Goal: Task Accomplishment & Management: Manage account settings

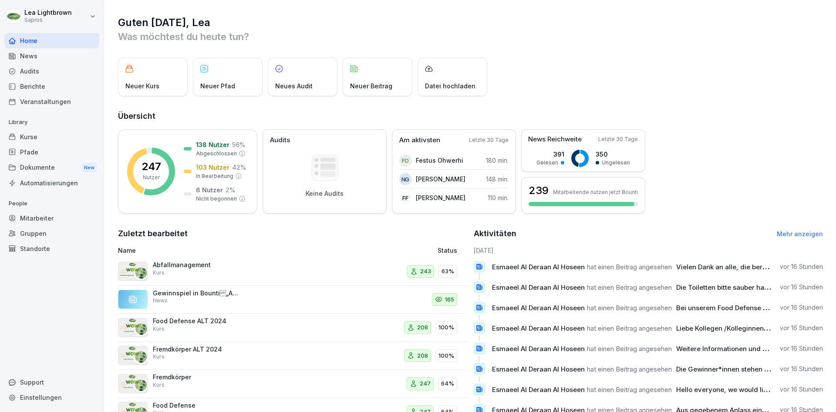
click at [49, 217] on div "Mitarbeiter" at bounding box center [51, 218] width 95 height 15
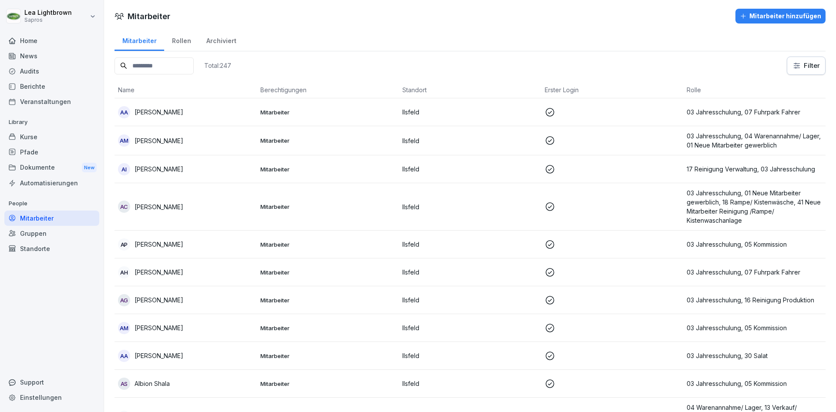
click at [168, 66] on input at bounding box center [153, 65] width 79 height 17
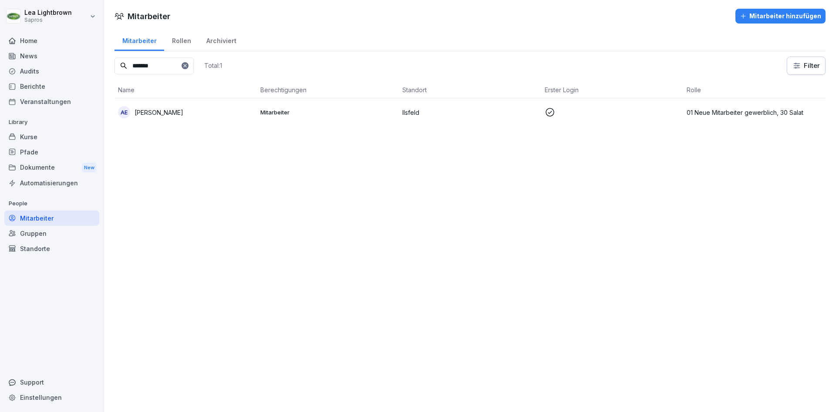
click at [337, 114] on p "Mitarbeiter" at bounding box center [327, 112] width 135 height 8
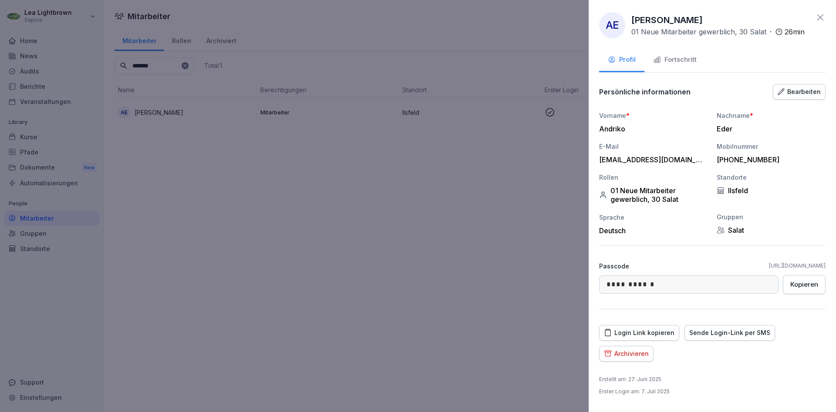
click at [668, 52] on button "Fortschritt" at bounding box center [674, 61] width 61 height 24
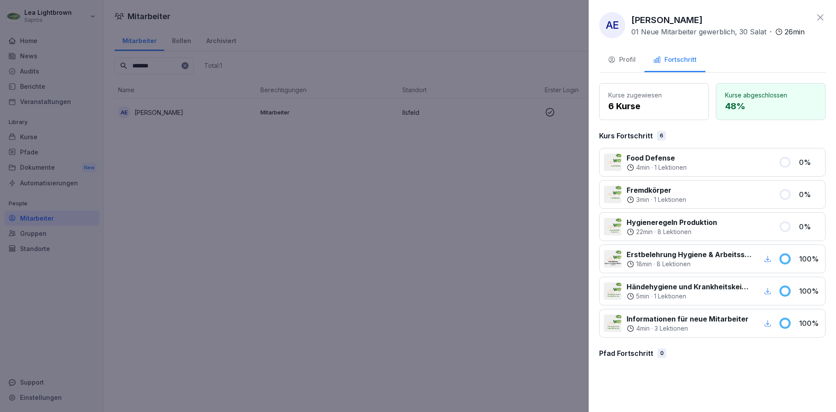
click at [670, 59] on div "Fortschritt" at bounding box center [675, 60] width 44 height 10
click at [624, 60] on div "Profil" at bounding box center [622, 60] width 28 height 10
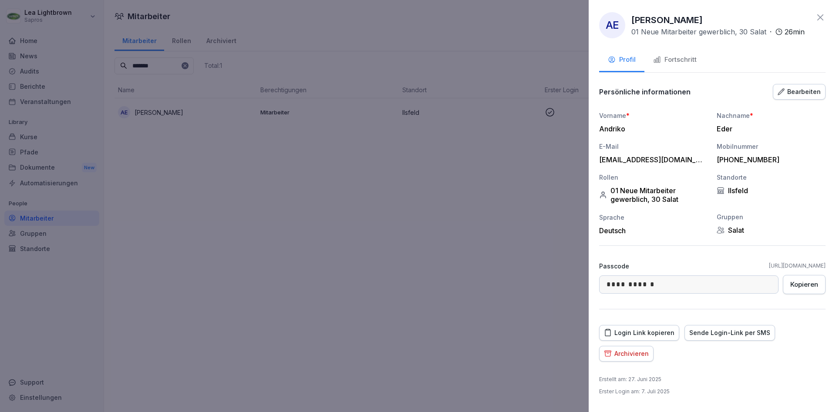
click at [647, 199] on div "01 Neue Mitarbeiter gewerblich, 30 Salat" at bounding box center [653, 194] width 109 height 17
click at [652, 199] on div "01 Neue Mitarbeiter gewerblich, 30 Salat" at bounding box center [653, 194] width 109 height 17
click at [661, 199] on div "01 Neue Mitarbeiter gewerblich, 30 Salat" at bounding box center [653, 194] width 109 height 17
click at [673, 200] on div "01 Neue Mitarbeiter gewerblich, 30 Salat" at bounding box center [653, 194] width 109 height 17
click at [646, 357] on div "Archivieren" at bounding box center [626, 354] width 45 height 10
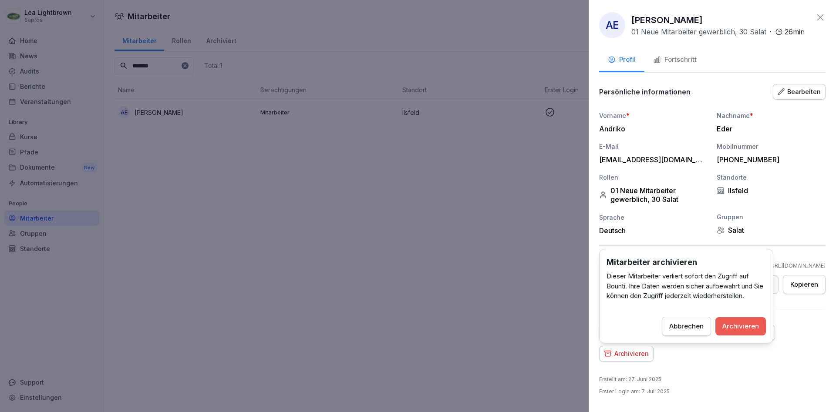
click at [733, 330] on div "Archivieren" at bounding box center [740, 327] width 37 height 10
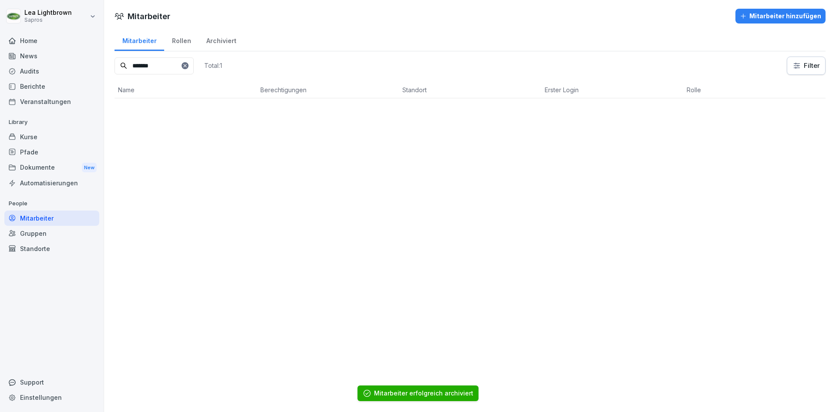
drag, startPoint x: 169, startPoint y: 66, endPoint x: 108, endPoint y: 62, distance: 61.5
click at [114, 62] on input "*******" at bounding box center [153, 65] width 79 height 17
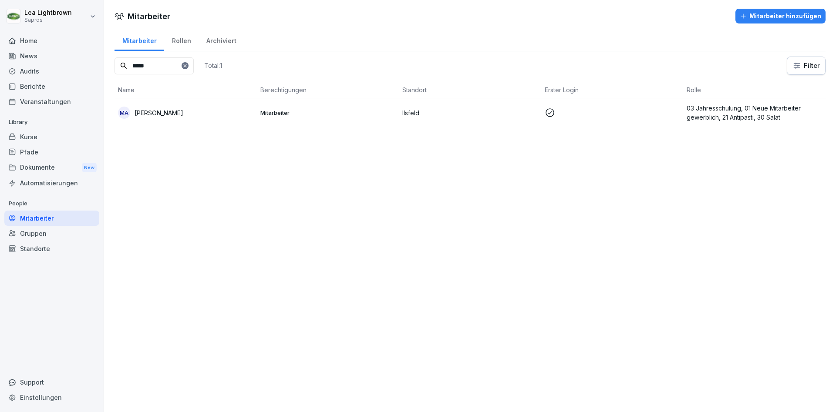
click at [481, 108] on p "Ilsfeld" at bounding box center [469, 112] width 135 height 9
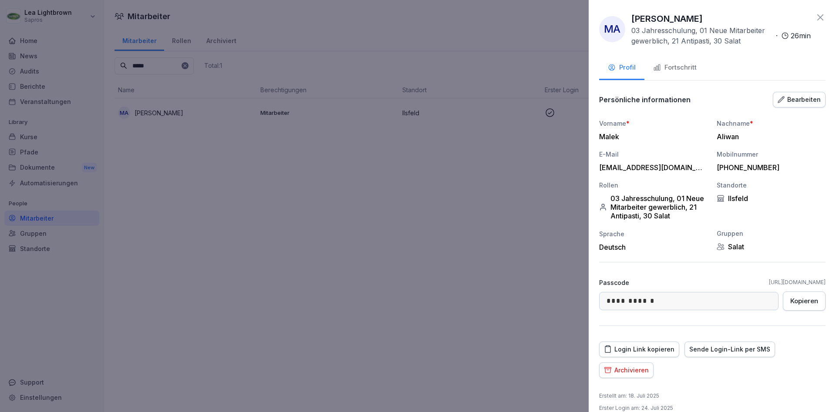
click at [658, 74] on button "Fortschritt" at bounding box center [674, 69] width 61 height 24
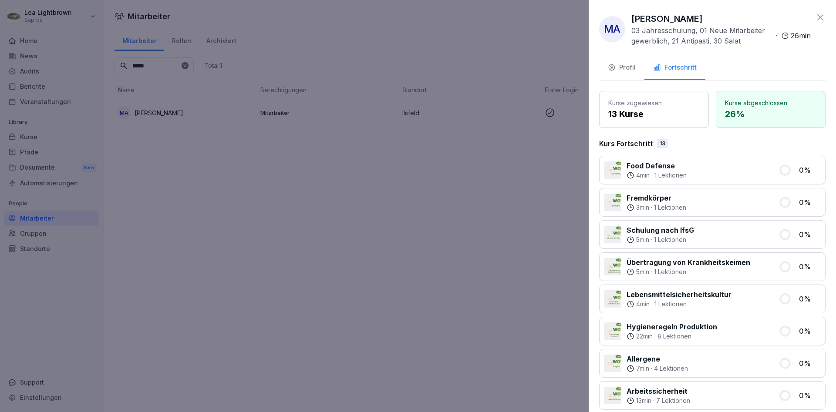
click at [628, 68] on div "Profil" at bounding box center [622, 68] width 28 height 10
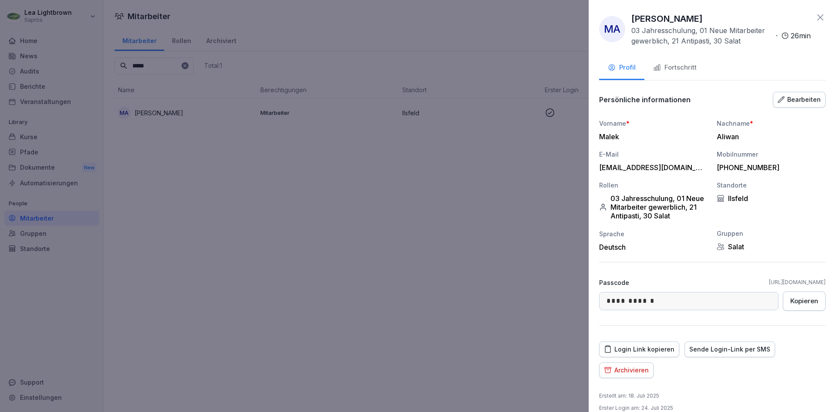
click at [640, 367] on div "Archivieren" at bounding box center [626, 371] width 45 height 10
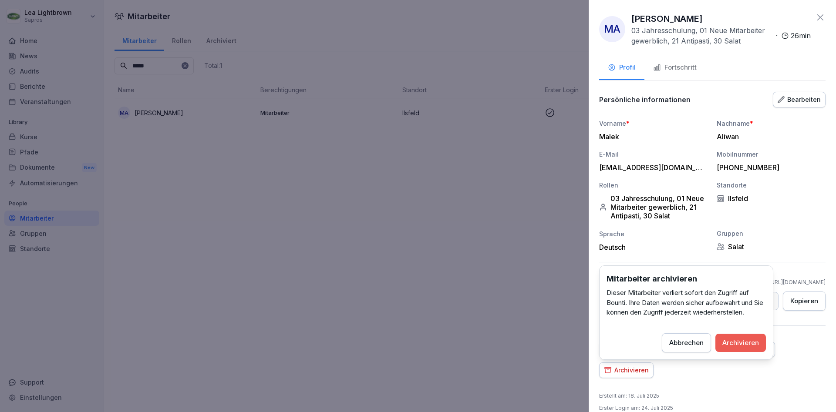
click at [751, 346] on div "Archivieren" at bounding box center [740, 343] width 37 height 10
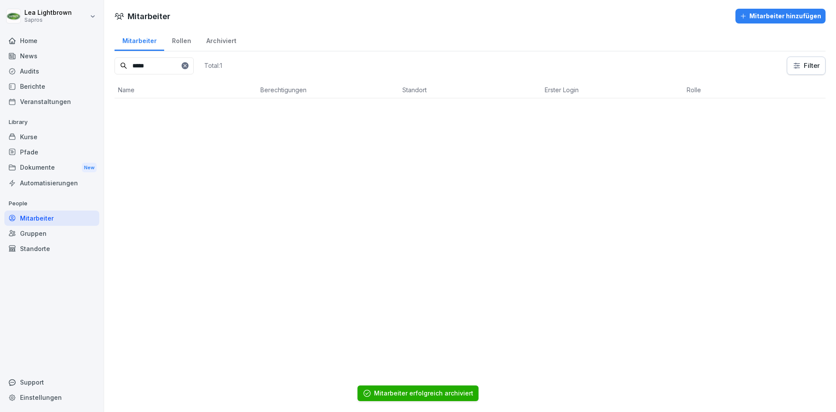
drag, startPoint x: 156, startPoint y: 64, endPoint x: 123, endPoint y: 64, distance: 33.1
click at [123, 64] on input "*****" at bounding box center [153, 65] width 79 height 17
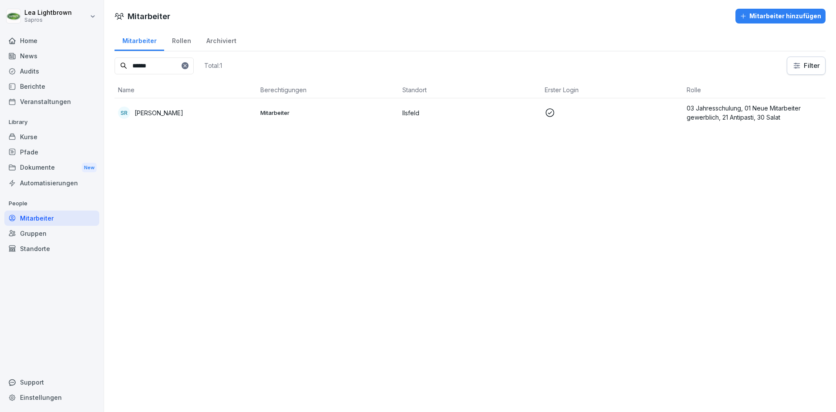
click at [432, 109] on p "Ilsfeld" at bounding box center [469, 112] width 135 height 9
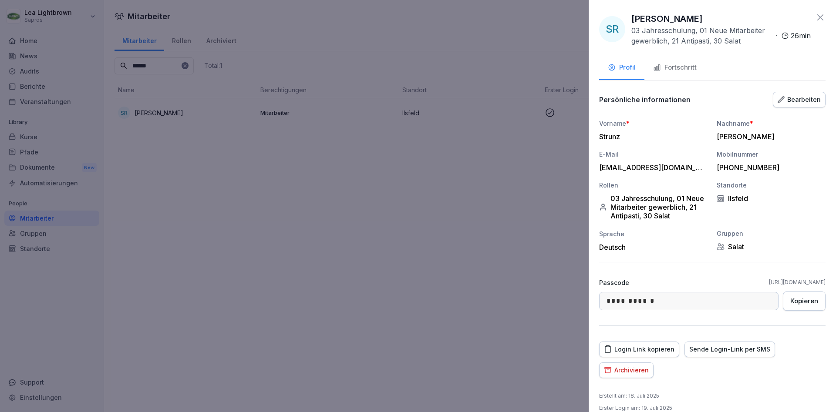
click at [637, 378] on button "Archivieren" at bounding box center [626, 371] width 54 height 16
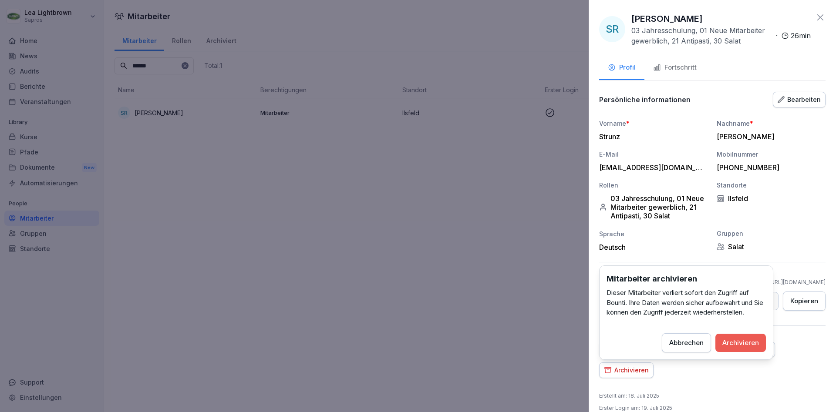
click at [678, 66] on div "Fortschritt" at bounding box center [675, 68] width 44 height 10
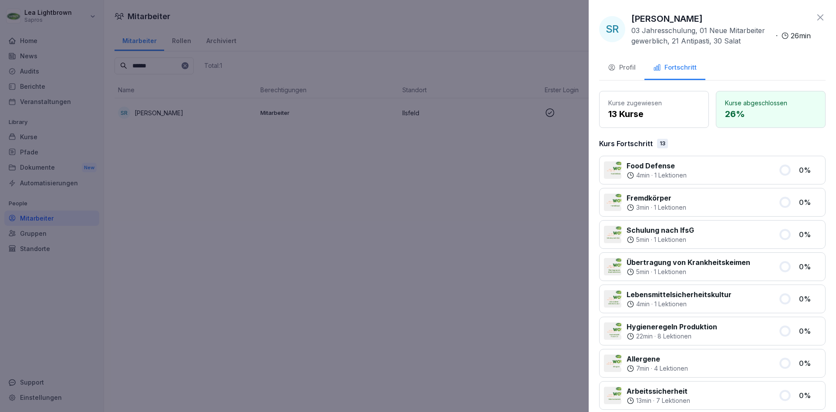
click at [616, 62] on button "Profil" at bounding box center [621, 69] width 45 height 24
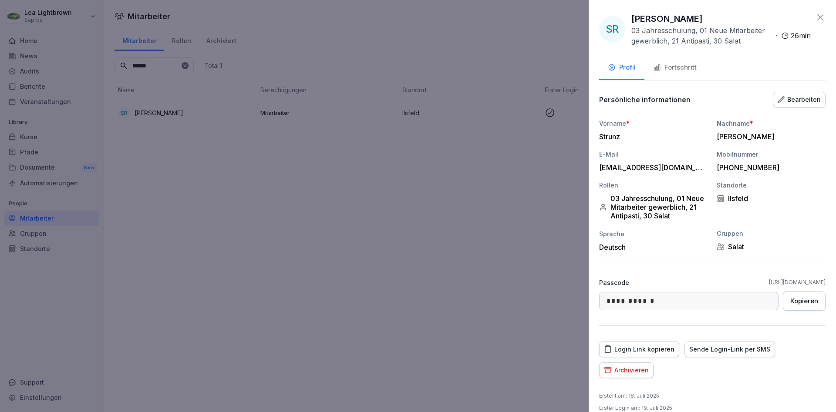
click at [635, 370] on div "Archivieren" at bounding box center [626, 371] width 45 height 10
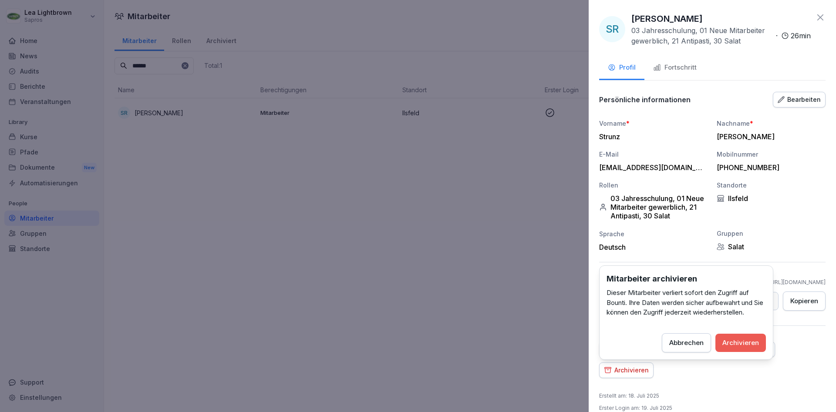
click at [731, 346] on div "Archivieren" at bounding box center [740, 343] width 37 height 10
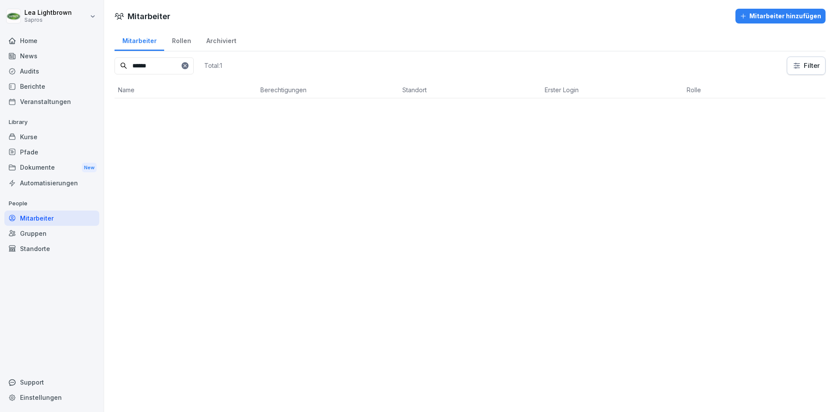
drag, startPoint x: 168, startPoint y: 61, endPoint x: 125, endPoint y: 62, distance: 44.0
click at [125, 62] on input "******" at bounding box center [153, 65] width 79 height 17
click at [192, 113] on div "SS [PERSON_NAME]" at bounding box center [185, 113] width 135 height 12
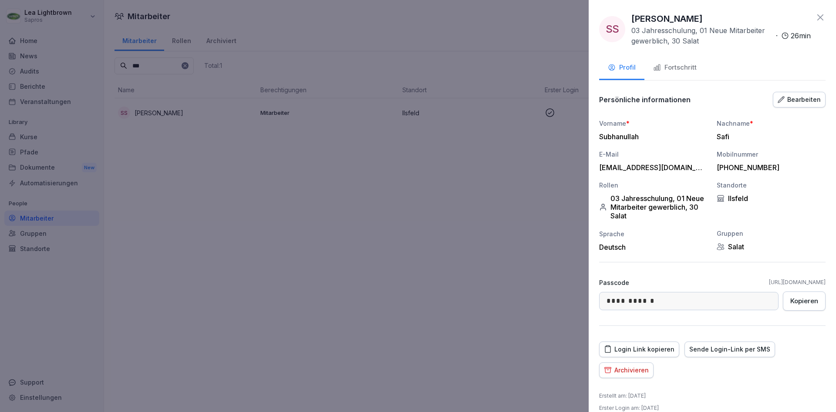
click at [687, 71] on div "Fortschritt" at bounding box center [675, 68] width 44 height 10
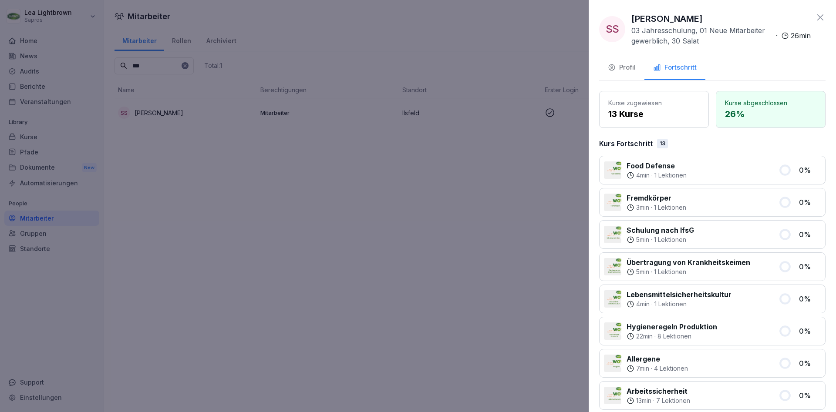
click at [632, 70] on div "Profil" at bounding box center [622, 68] width 28 height 10
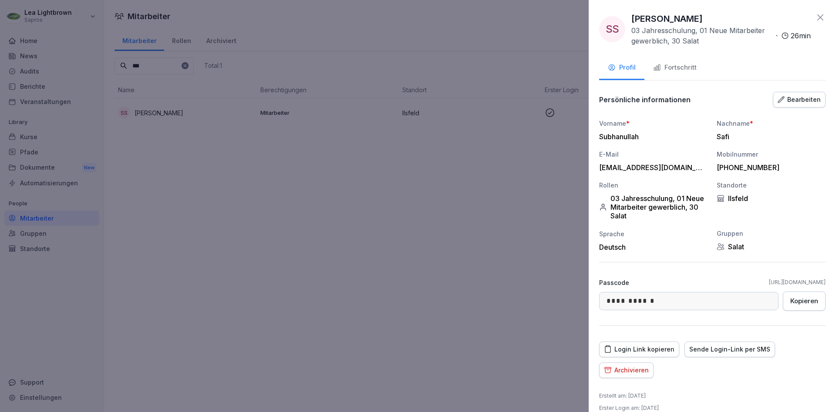
click at [643, 372] on div "Archivieren" at bounding box center [626, 371] width 45 height 10
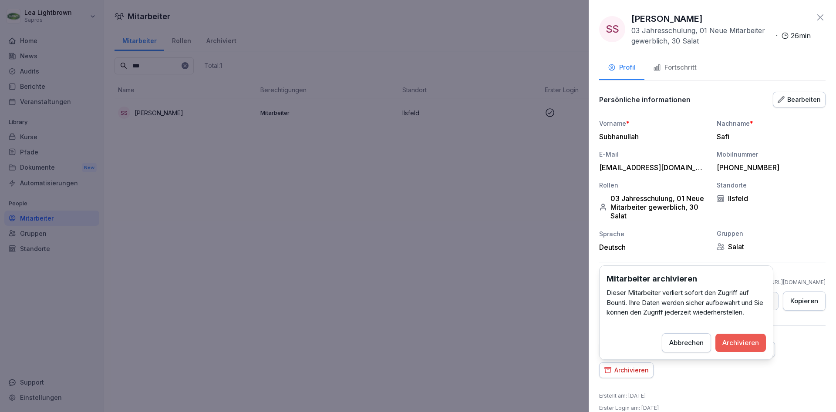
click at [744, 347] on div "Archivieren" at bounding box center [740, 343] width 37 height 10
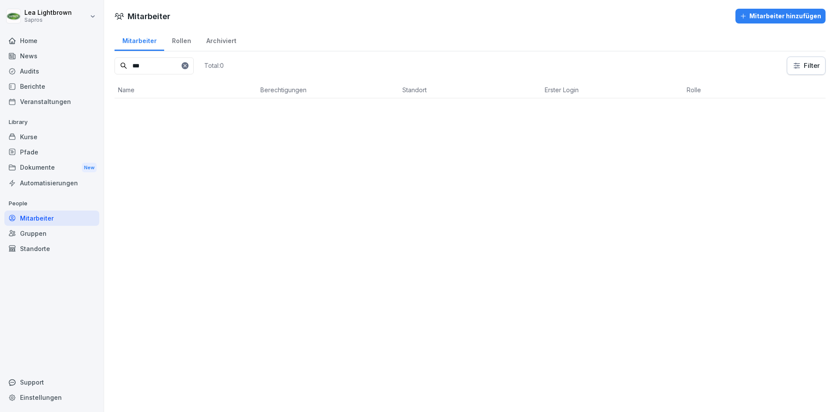
click at [798, 12] on div "Mitarbeiter hinzufügen" at bounding box center [780, 16] width 81 height 10
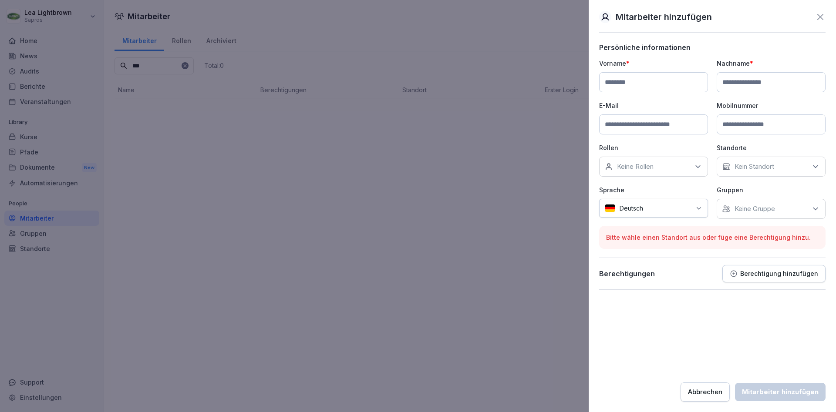
click at [686, 169] on div "Keine Rollen" at bounding box center [653, 167] width 109 height 20
click at [198, 139] on div at bounding box center [418, 206] width 836 height 412
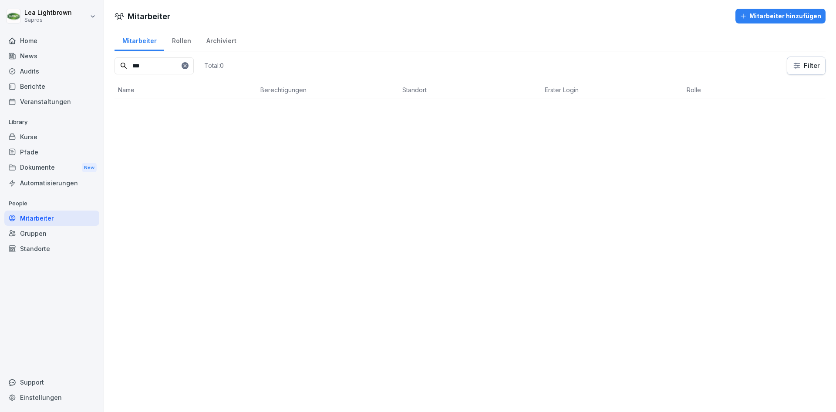
drag, startPoint x: 157, startPoint y: 71, endPoint x: 115, endPoint y: 69, distance: 41.8
click at [115, 69] on input "***" at bounding box center [153, 65] width 79 height 17
drag, startPoint x: 150, startPoint y: 69, endPoint x: 113, endPoint y: 69, distance: 37.0
click at [114, 69] on input "*******" at bounding box center [153, 65] width 79 height 17
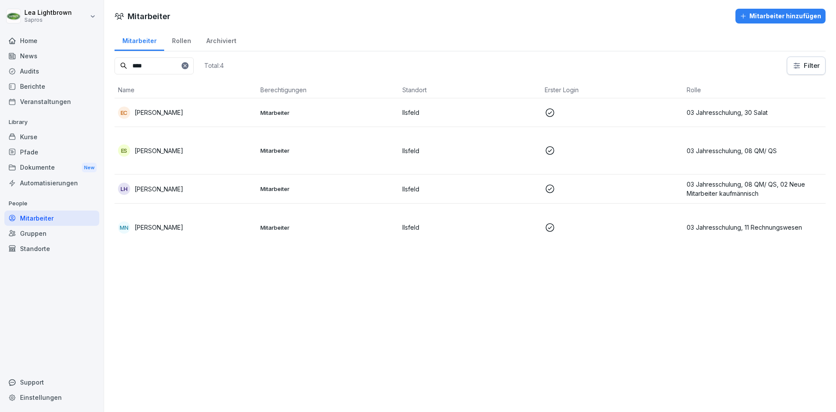
type input "****"
click at [331, 190] on p "Mitarbeiter" at bounding box center [327, 189] width 135 height 8
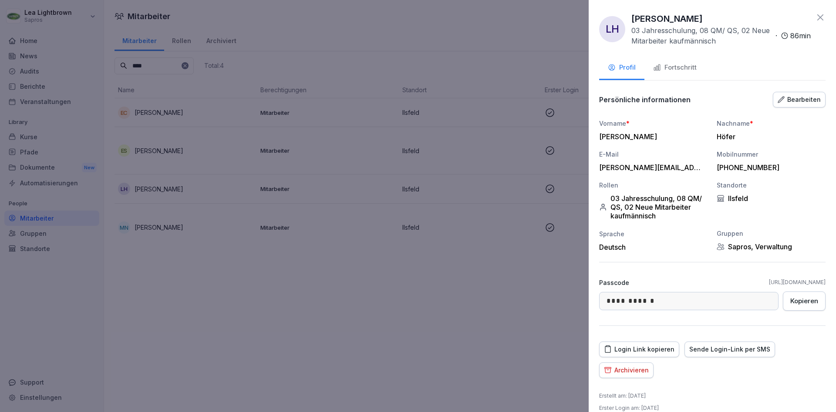
click at [809, 100] on div "Bearbeiten" at bounding box center [799, 100] width 43 height 10
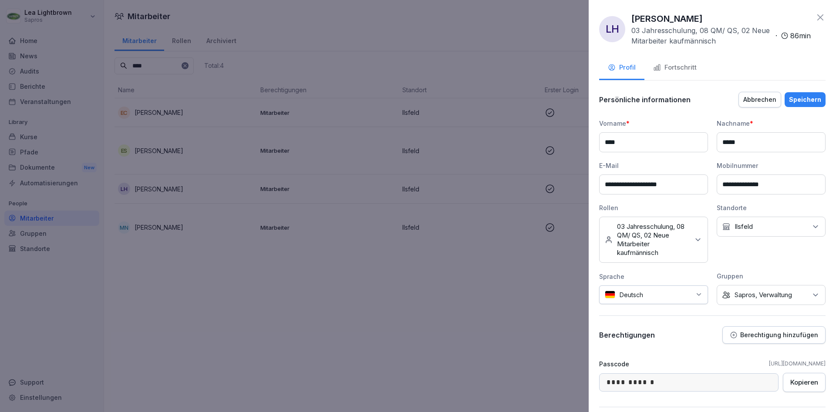
click at [702, 246] on div "Keine Rollen 03 Jahresschulung, 08 QM/ QS, 02 Neue Mitarbeiter kaufmännisch" at bounding box center [653, 240] width 109 height 46
click at [685, 71] on div "Fortschritt" at bounding box center [675, 68] width 44 height 10
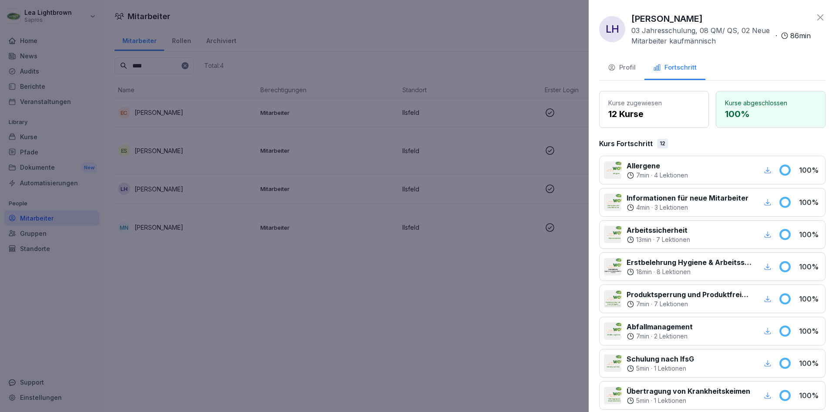
click at [629, 67] on div "Profil" at bounding box center [622, 68] width 28 height 10
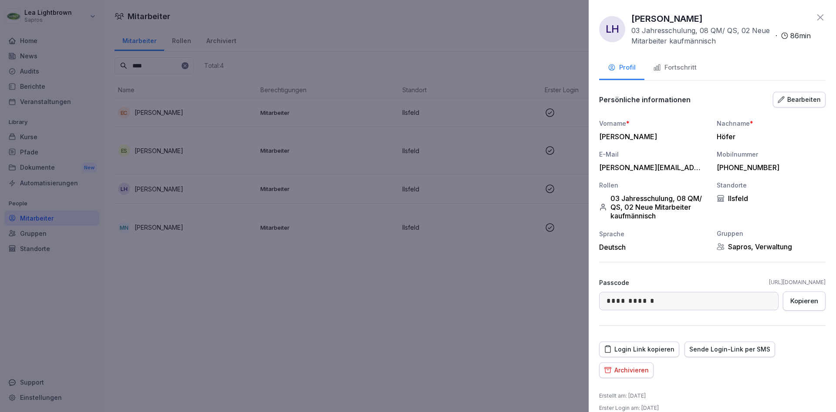
click at [803, 96] on div "Bearbeiten" at bounding box center [799, 100] width 43 height 10
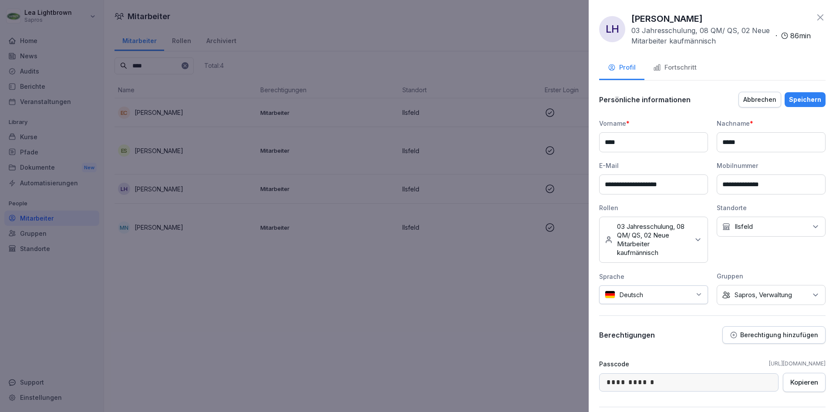
click at [701, 240] on icon at bounding box center [698, 240] width 9 height 9
click at [647, 324] on label "02 Neue Mitarbeiter kaufmännisch" at bounding box center [661, 321] width 89 height 16
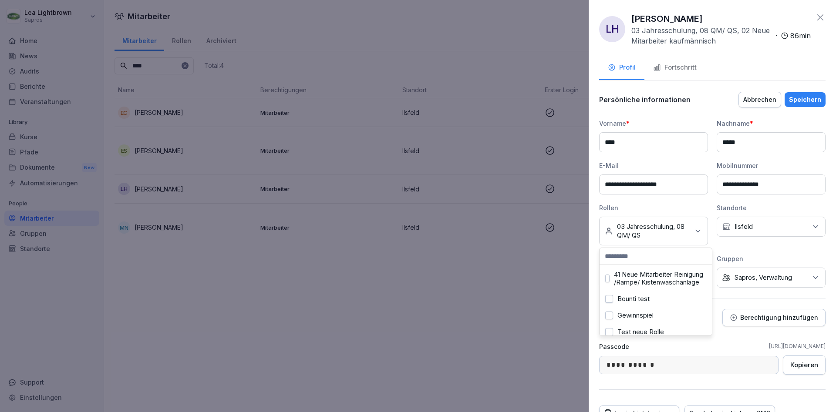
scroll to position [412, 0]
click at [784, 248] on div "**********" at bounding box center [712, 203] width 226 height 169
click at [811, 278] on icon at bounding box center [815, 277] width 9 height 9
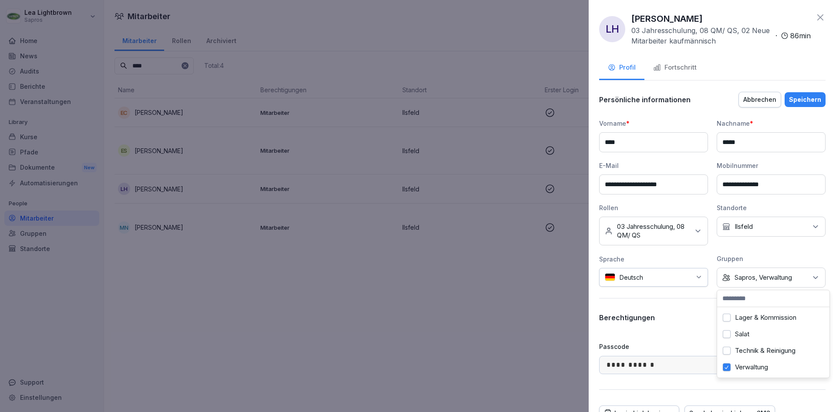
scroll to position [0, 0]
click at [805, 253] on div "**********" at bounding box center [712, 203] width 226 height 169
click at [784, 316] on p "Berechtigung hinzufügen" at bounding box center [779, 317] width 78 height 7
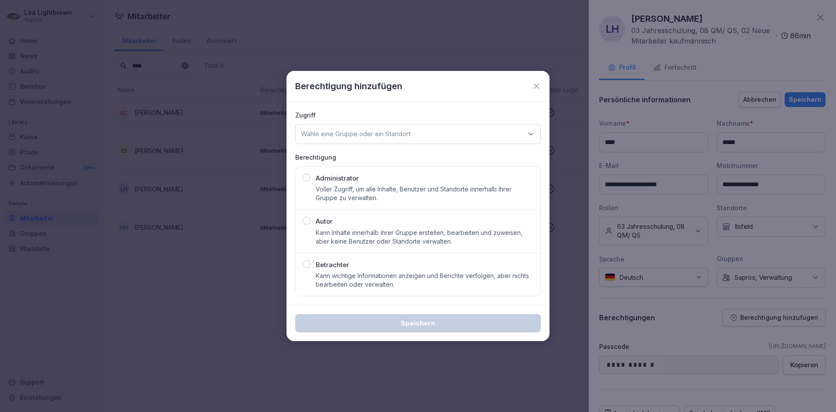
click at [418, 138] on div "Wähle eine Gruppe oder ein Standort" at bounding box center [418, 134] width 246 height 20
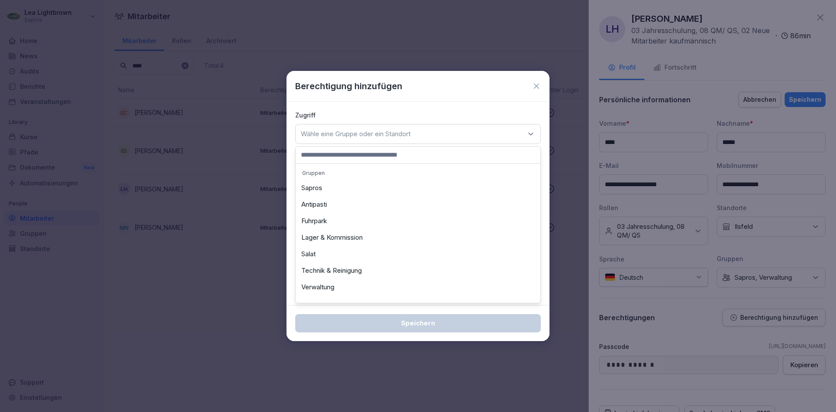
click at [313, 186] on div "Sapros" at bounding box center [418, 188] width 240 height 17
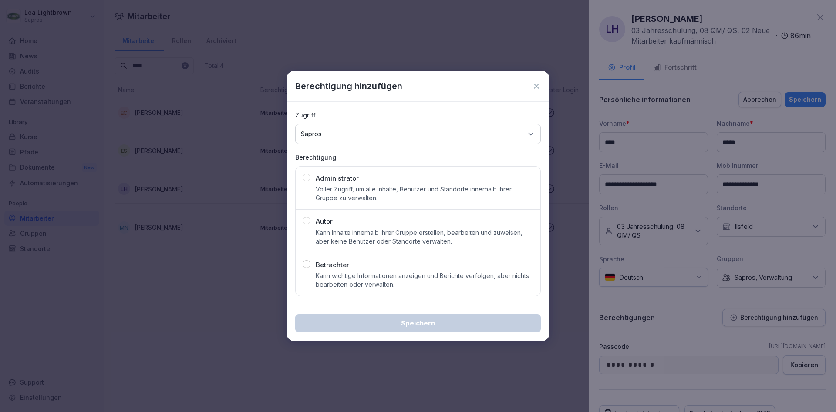
click at [318, 181] on p "Administrator" at bounding box center [337, 179] width 43 height 10
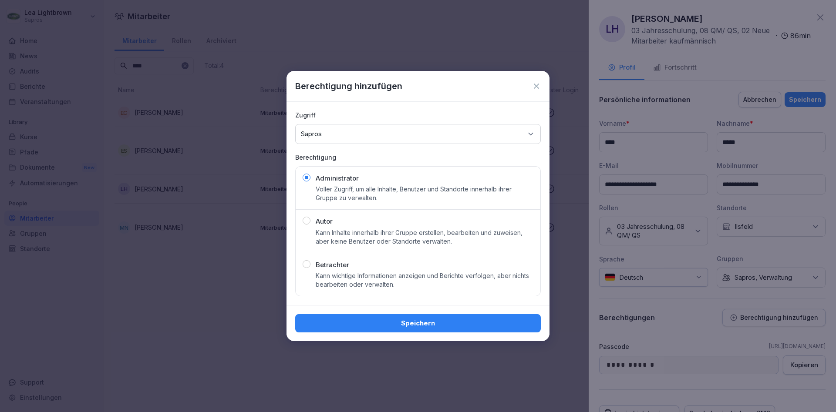
click at [428, 325] on div "Speichern" at bounding box center [418, 324] width 232 height 10
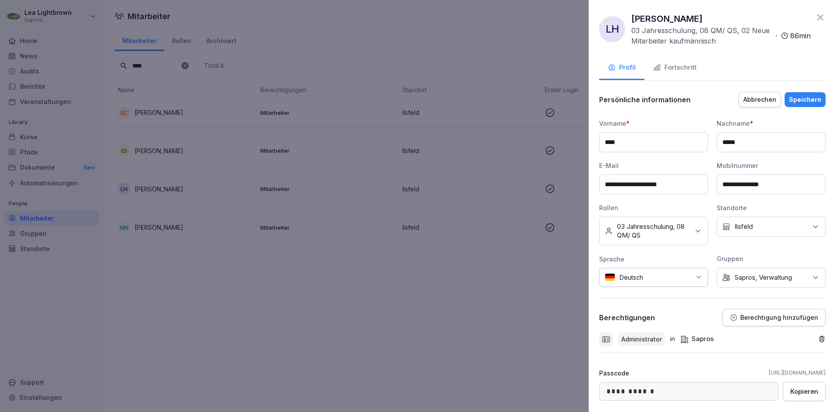
click at [684, 71] on div "Fortschritt" at bounding box center [675, 68] width 44 height 10
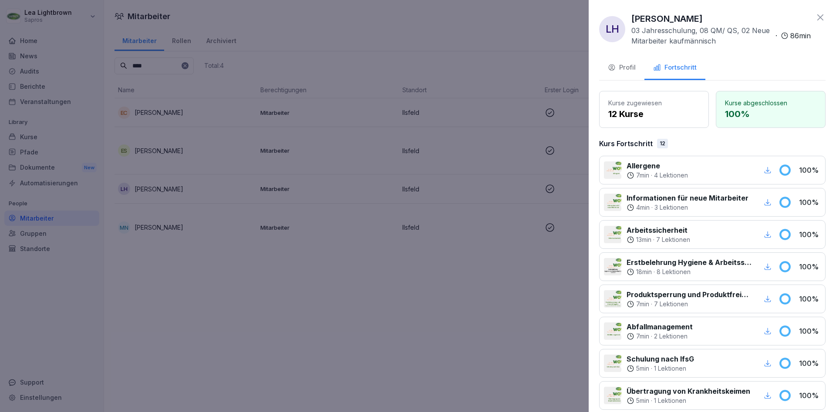
click at [619, 74] on button "Profil" at bounding box center [621, 69] width 45 height 24
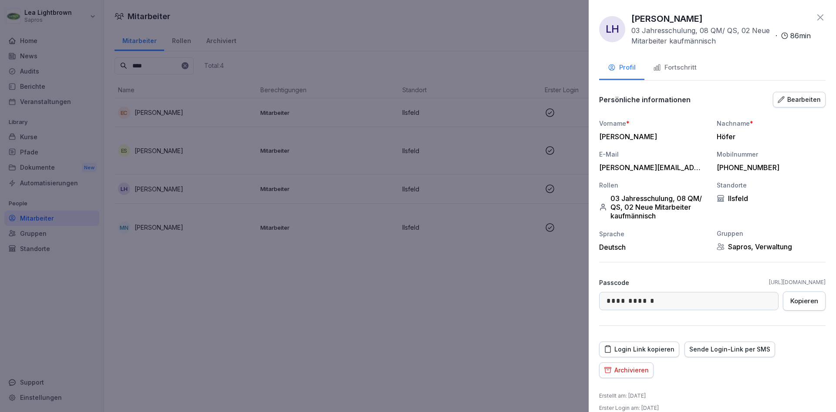
click at [793, 99] on div "Bearbeiten" at bounding box center [799, 100] width 43 height 10
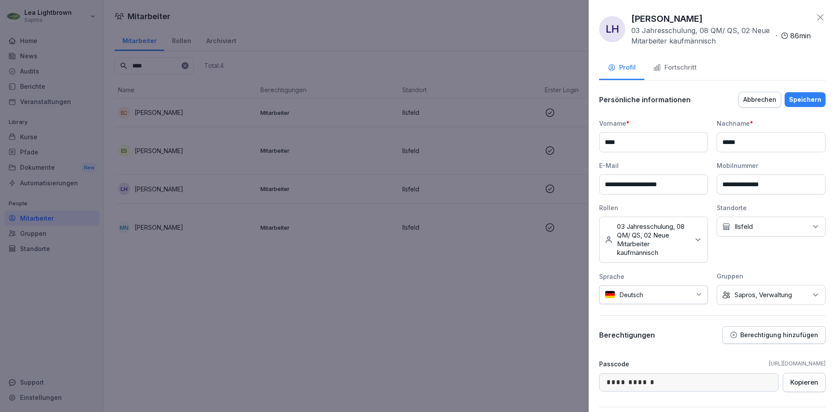
drag, startPoint x: 625, startPoint y: 188, endPoint x: 606, endPoint y: 185, distance: 19.9
click at [606, 185] on input "**********" at bounding box center [653, 185] width 109 height 20
click at [687, 185] on input "**********" at bounding box center [653, 185] width 109 height 20
drag, startPoint x: 680, startPoint y: 183, endPoint x: 592, endPoint y: 189, distance: 89.0
click at [599, 189] on input "**********" at bounding box center [653, 185] width 109 height 20
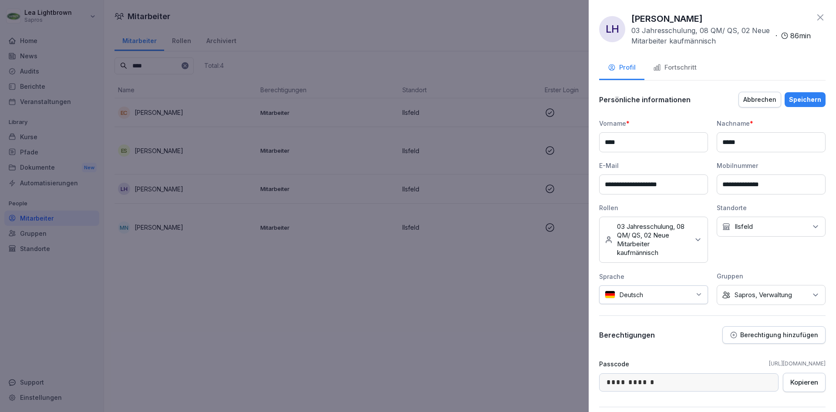
paste input "*"
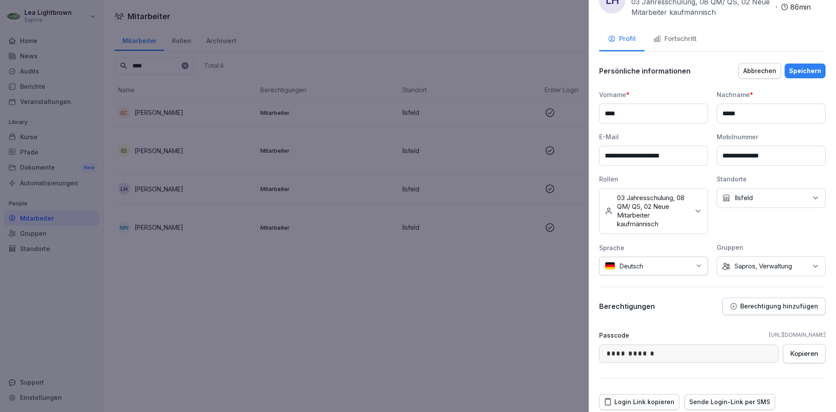
scroll to position [52, 0]
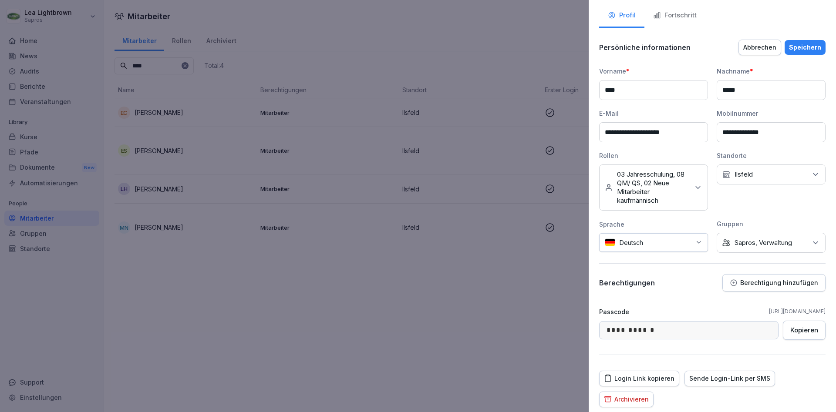
type input "**********"
click at [776, 285] on p "Berechtigung hinzufügen" at bounding box center [779, 282] width 78 height 7
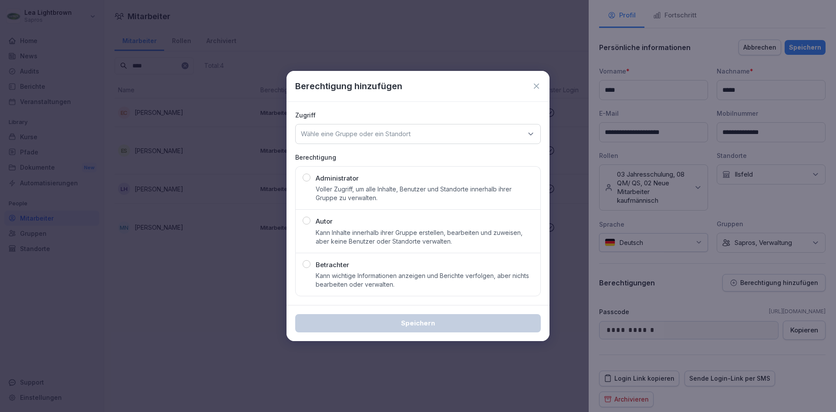
click at [368, 206] on button "Administrator Voller Zugriff, um alle Inhalte, Benutzer und Standorte innerhalb…" at bounding box center [418, 188] width 246 height 44
click at [374, 141] on div "Wähle eine Gruppe oder ein Standort" at bounding box center [418, 134] width 246 height 20
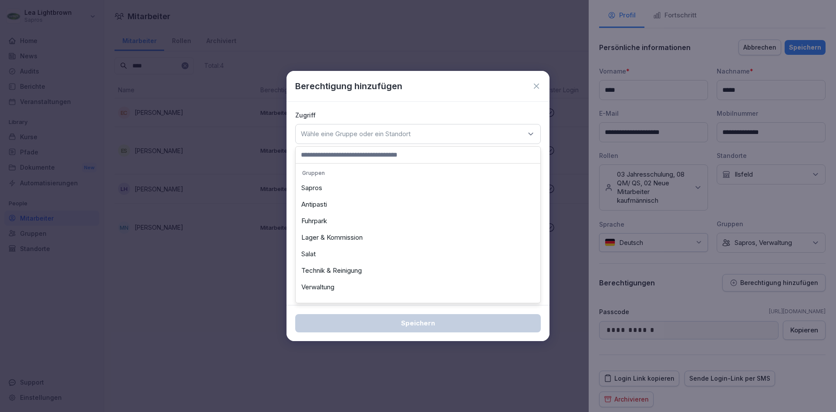
click at [330, 192] on div "Sapros" at bounding box center [418, 188] width 240 height 17
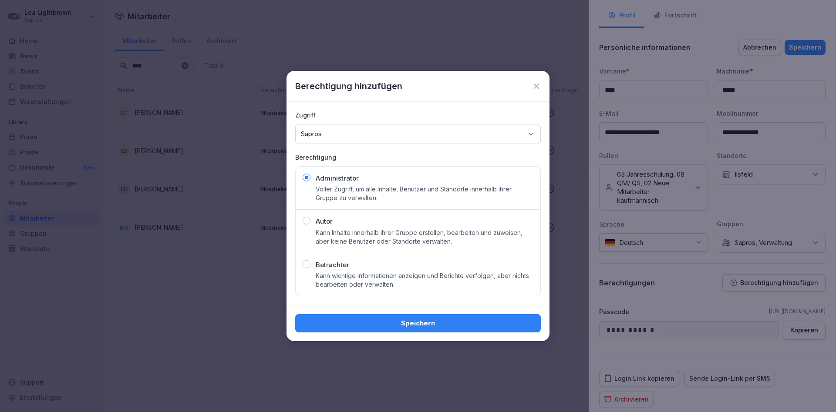
click at [415, 322] on div "Speichern" at bounding box center [418, 324] width 232 height 10
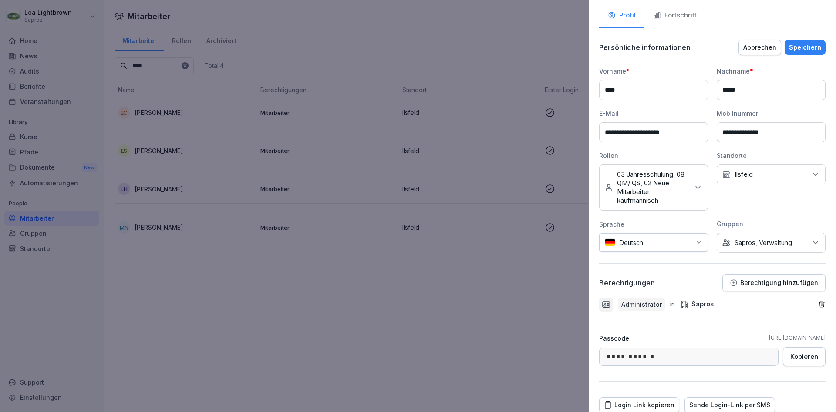
click at [810, 48] on div "Speichern" at bounding box center [805, 48] width 32 height 10
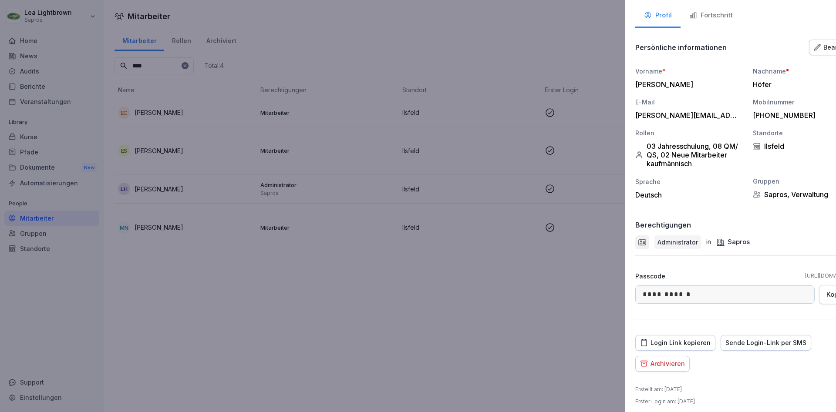
click at [421, 333] on div at bounding box center [418, 206] width 836 height 412
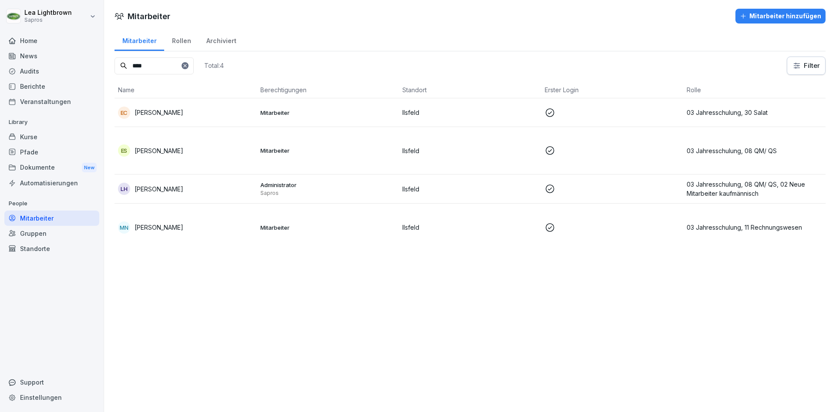
click at [313, 115] on p "Mitarbeiter" at bounding box center [327, 113] width 135 height 8
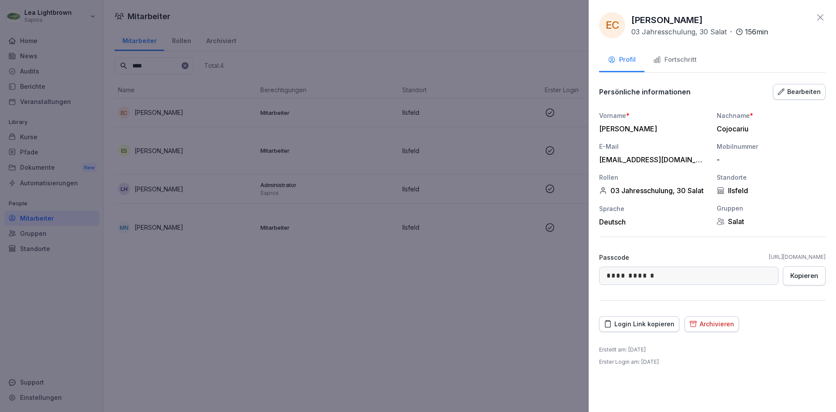
click at [811, 89] on div "Bearbeiten" at bounding box center [799, 92] width 43 height 10
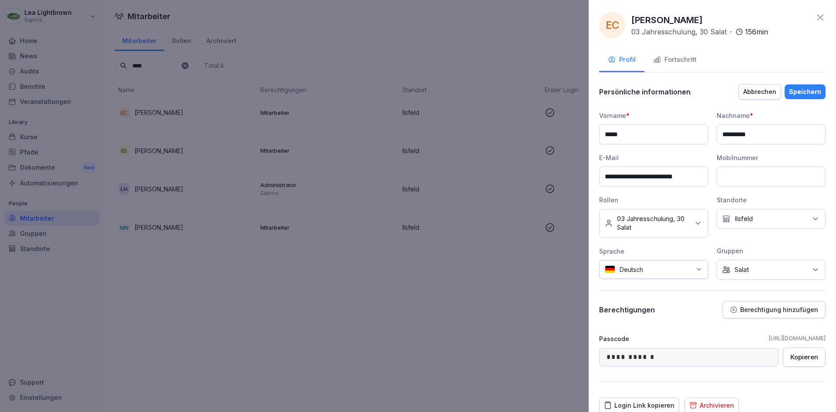
click at [778, 312] on p "Berechtigung hinzufügen" at bounding box center [779, 309] width 78 height 7
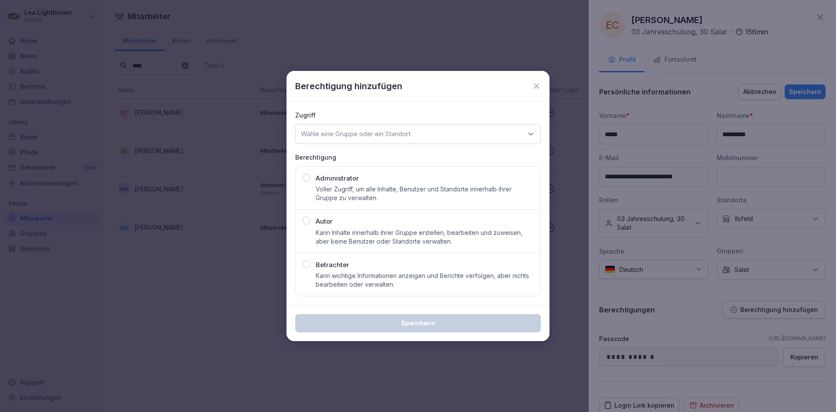
click at [533, 88] on icon at bounding box center [536, 86] width 9 height 9
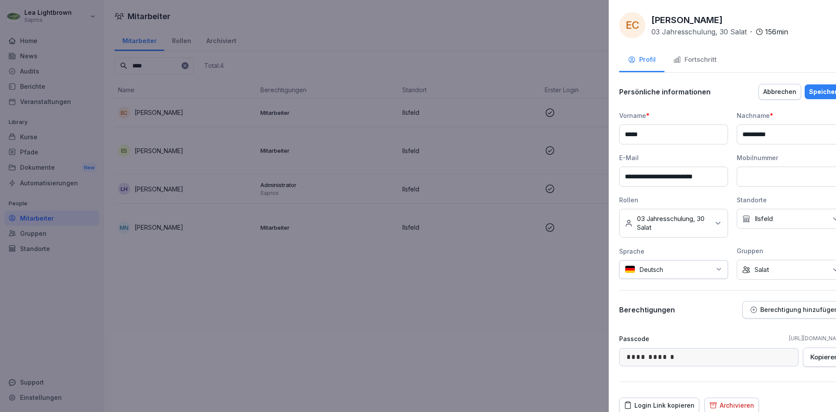
click at [532, 53] on div at bounding box center [418, 206] width 836 height 412
